Goal: Check status

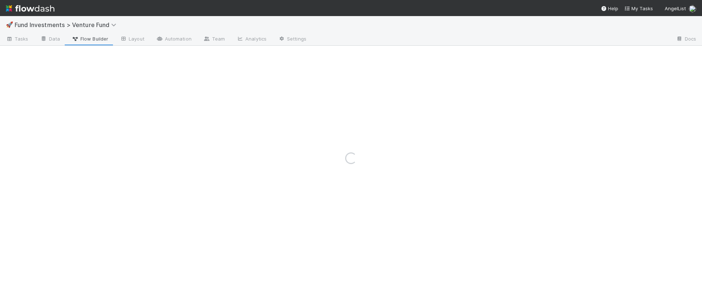
click at [79, 27] on div "Loading..." at bounding box center [351, 158] width 702 height 284
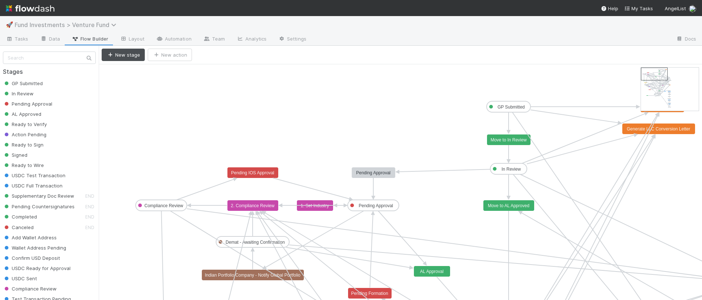
click at [80, 25] on span "Fund Investments > Venture Fund" at bounding box center [67, 24] width 105 height 7
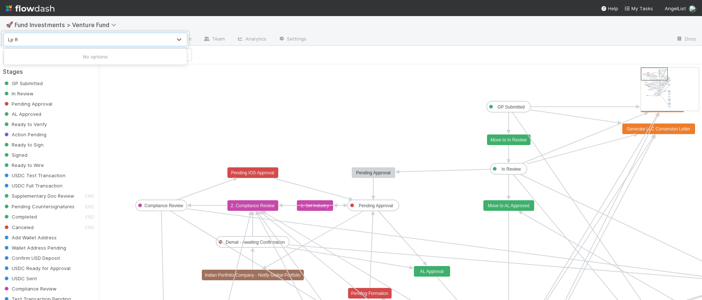
type input "Lp"
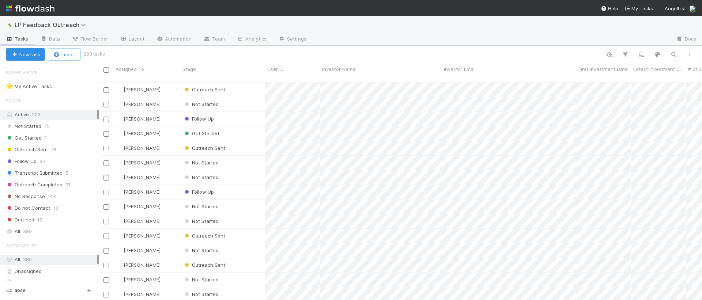
scroll to position [218, 597]
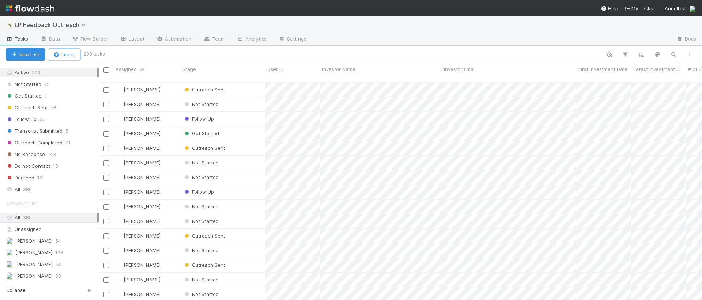
scroll to position [35, 0]
click at [73, 128] on div "Follow Up 32" at bounding box center [52, 125] width 93 height 9
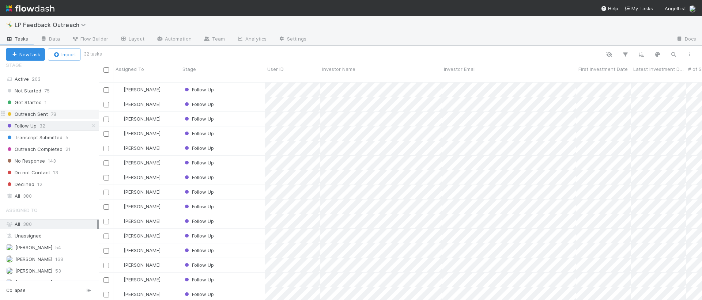
scroll to position [218, 597]
click at [72, 118] on div "Outreach Sent 78" at bounding box center [52, 114] width 93 height 9
click at [58, 151] on span "Outreach Completed" at bounding box center [34, 149] width 57 height 9
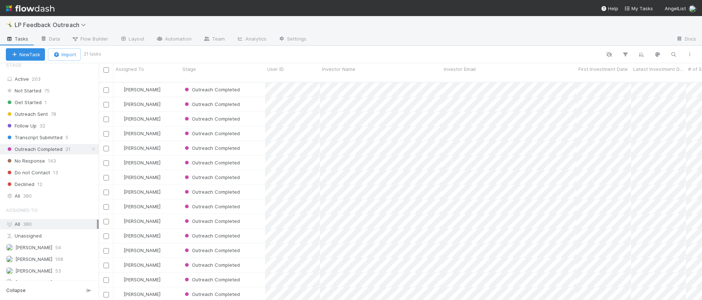
scroll to position [218, 597]
